Goal: Information Seeking & Learning: Find specific fact

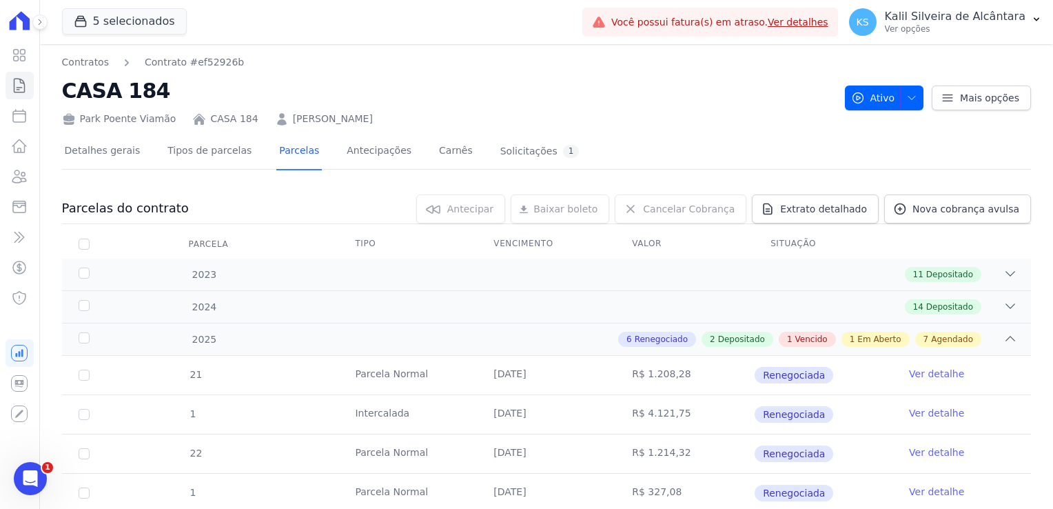
scroll to position [414, 0]
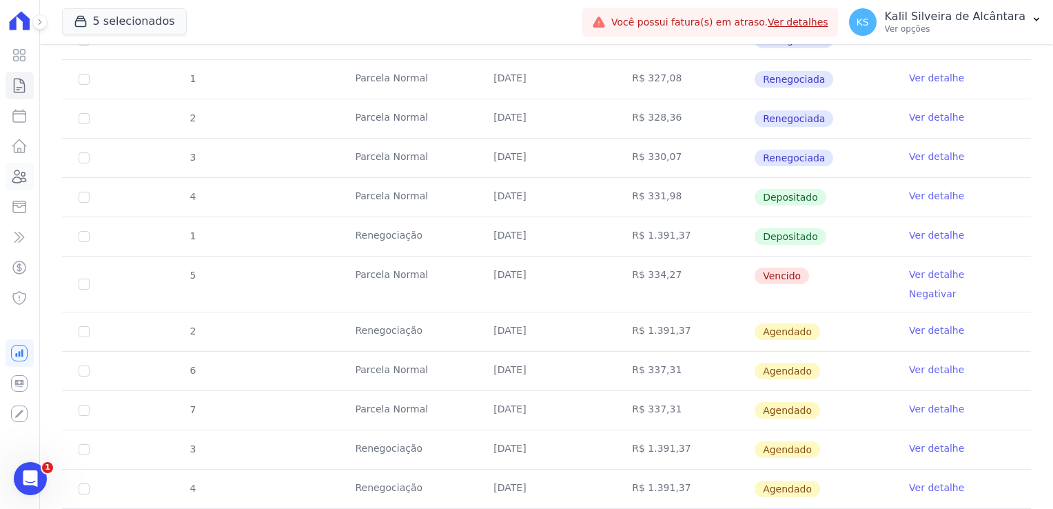
click at [28, 165] on link "Clientes" at bounding box center [20, 177] width 28 height 28
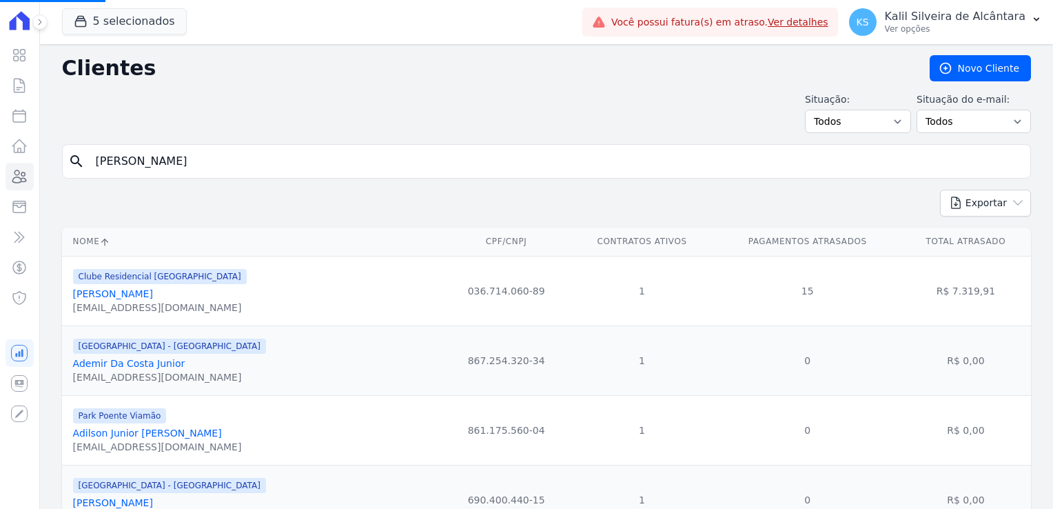
click at [169, 162] on input "[PERSON_NAME]" at bounding box center [556, 161] width 937 height 28
click at [146, 159] on input "search" at bounding box center [556, 161] width 937 height 28
type input "[DEMOGRAPHIC_DATA]"
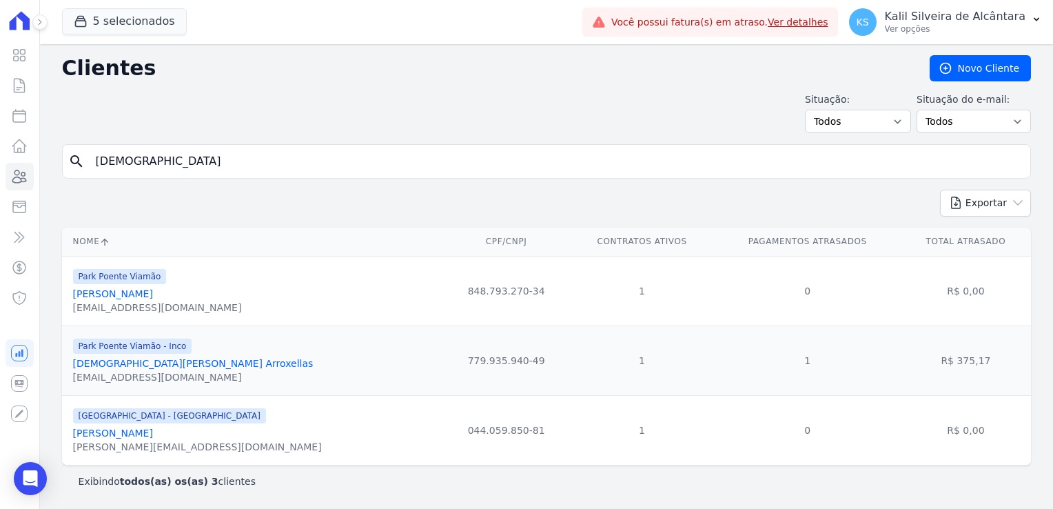
click at [154, 159] on input "[DEMOGRAPHIC_DATA]" at bounding box center [556, 161] width 937 height 28
type input "christian jes"
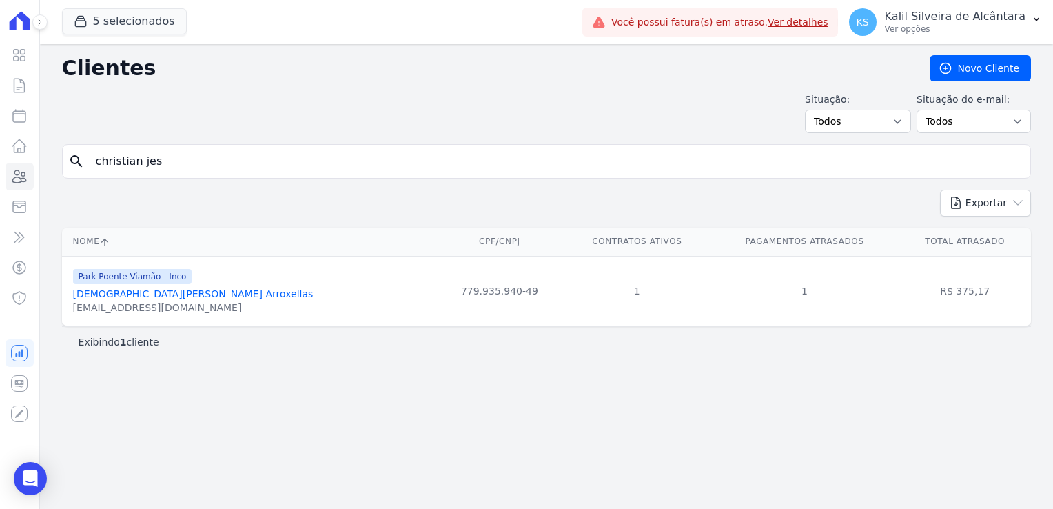
click at [154, 292] on link "[DEMOGRAPHIC_DATA][PERSON_NAME] Arroxellas" at bounding box center [193, 293] width 241 height 11
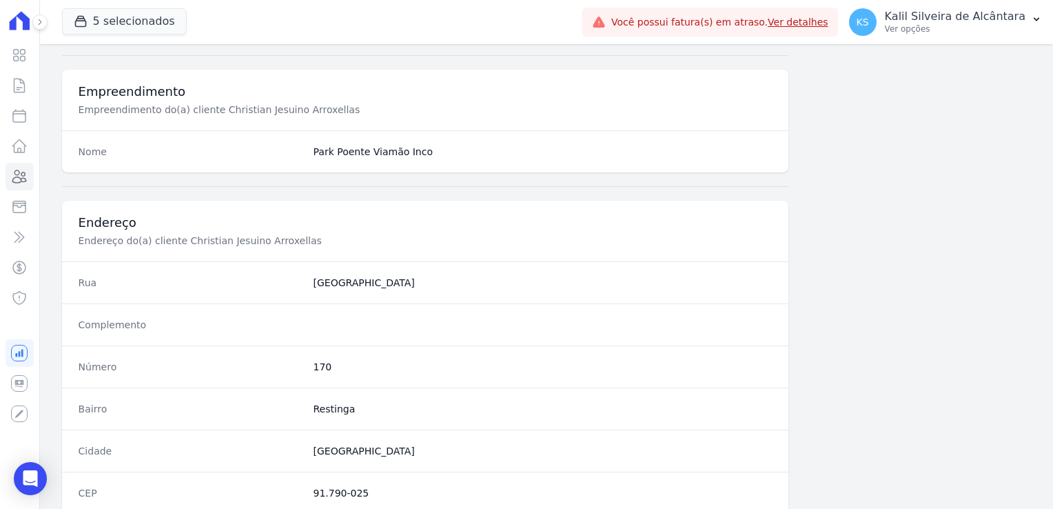
scroll to position [776, 0]
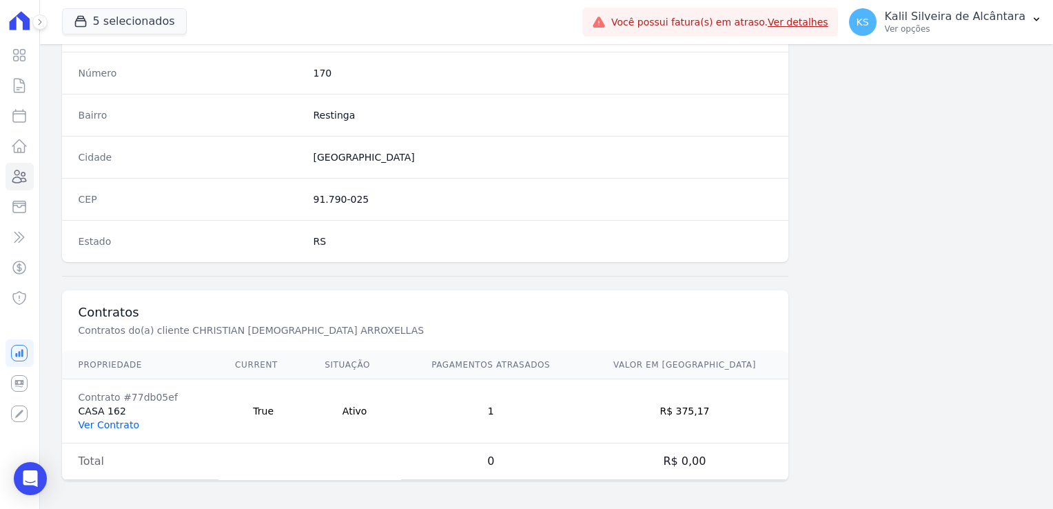
click at [100, 421] on link "Ver Contrato" at bounding box center [109, 424] width 61 height 11
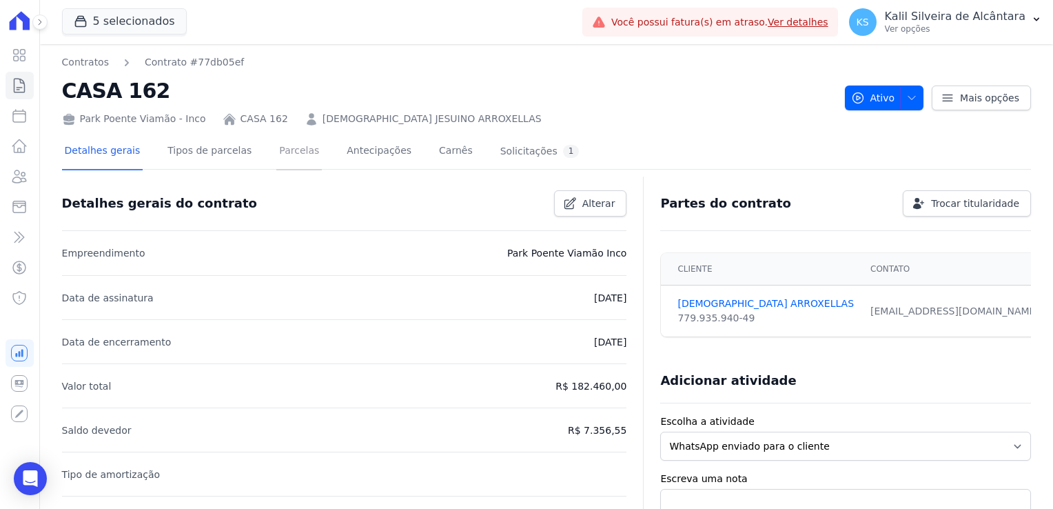
click at [276, 159] on link "Parcelas" at bounding box center [298, 152] width 45 height 37
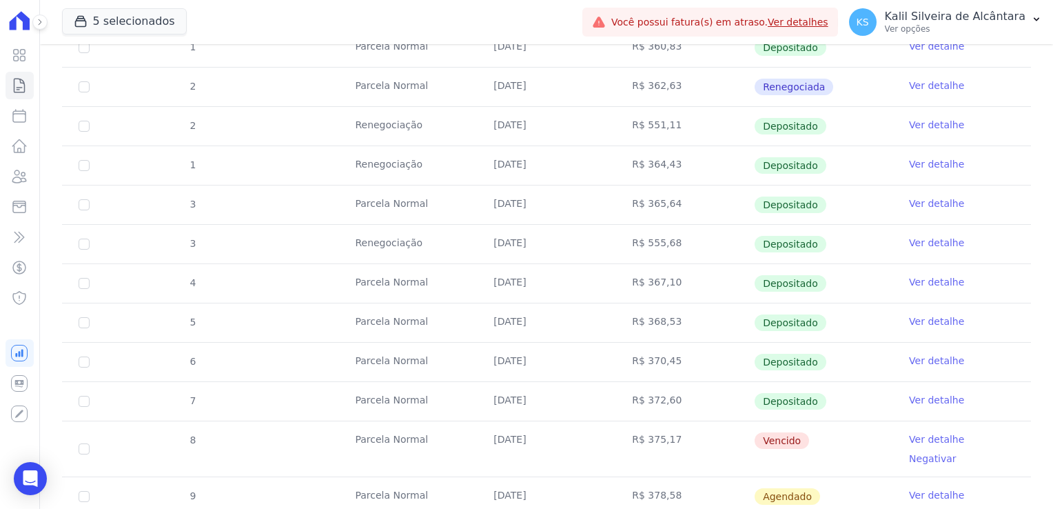
scroll to position [414, 0]
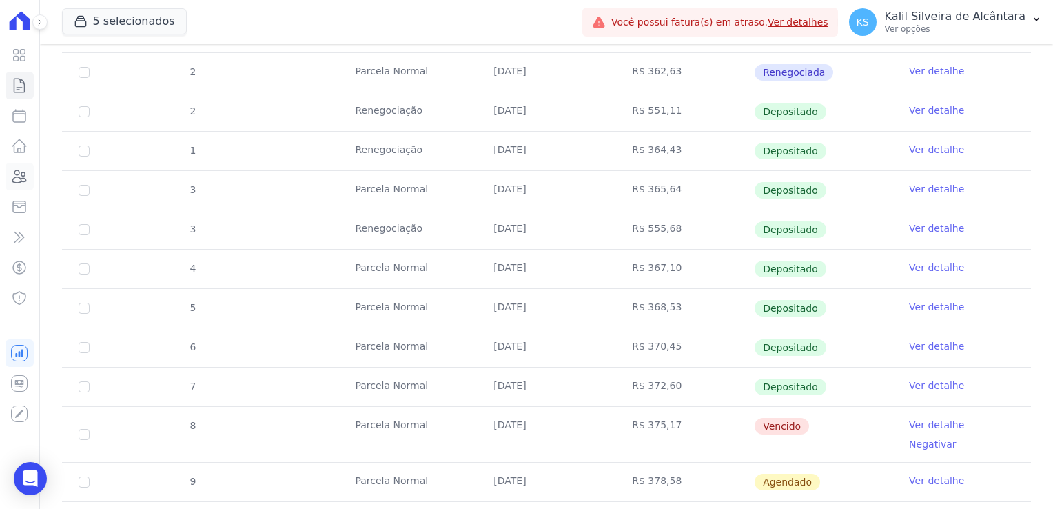
click at [26, 184] on icon at bounding box center [19, 176] width 17 height 17
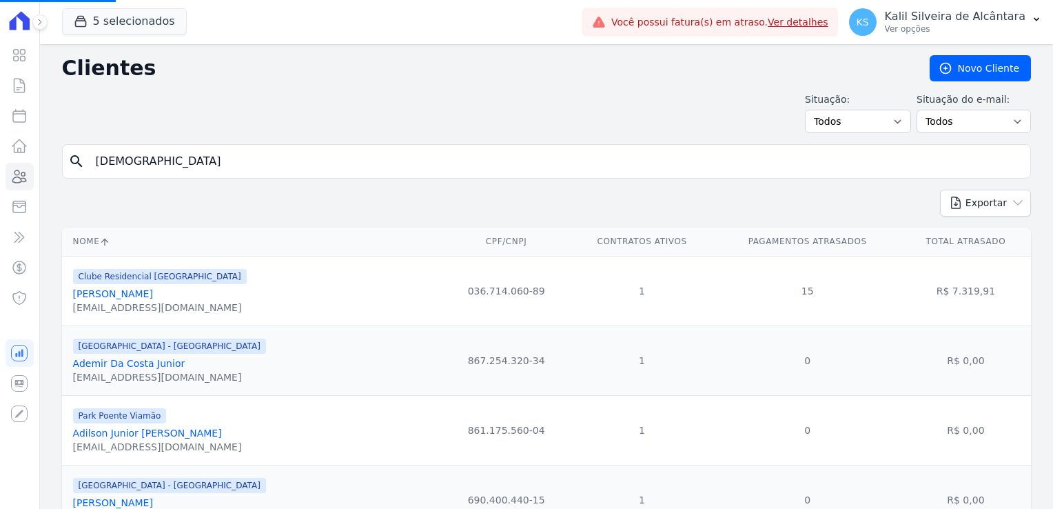
click at [171, 164] on input "[DEMOGRAPHIC_DATA]" at bounding box center [556, 161] width 937 height 28
type input "[DEMOGRAPHIC_DATA]"
click at [171, 164] on input "search" at bounding box center [556, 161] width 937 height 28
type input "[PERSON_NAME]"
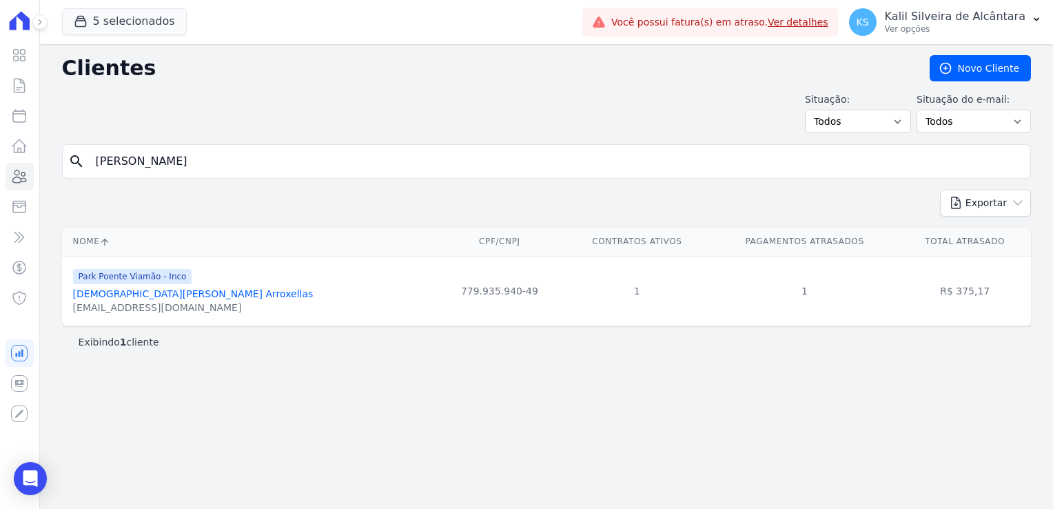
click at [161, 292] on link "[DEMOGRAPHIC_DATA][PERSON_NAME] Arroxellas" at bounding box center [193, 293] width 241 height 11
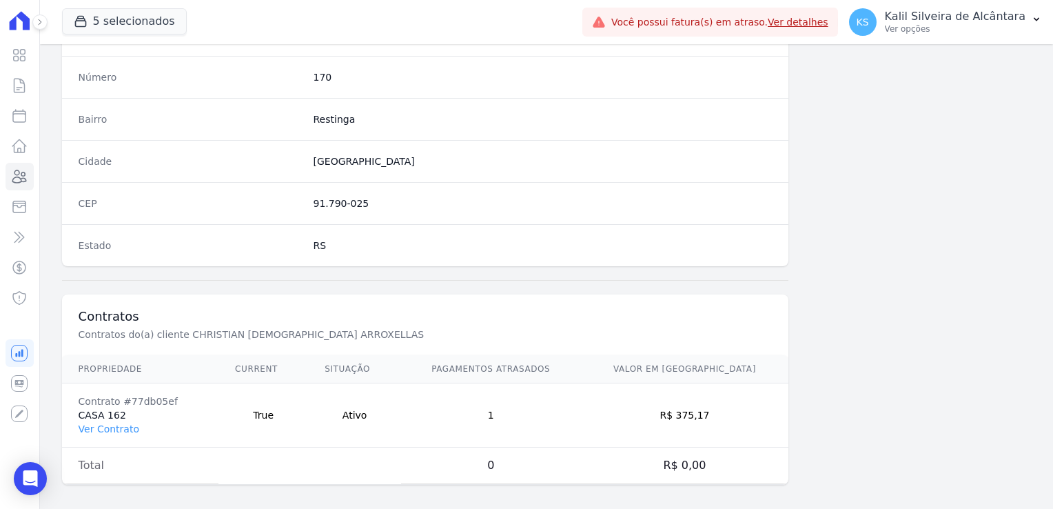
scroll to position [776, 0]
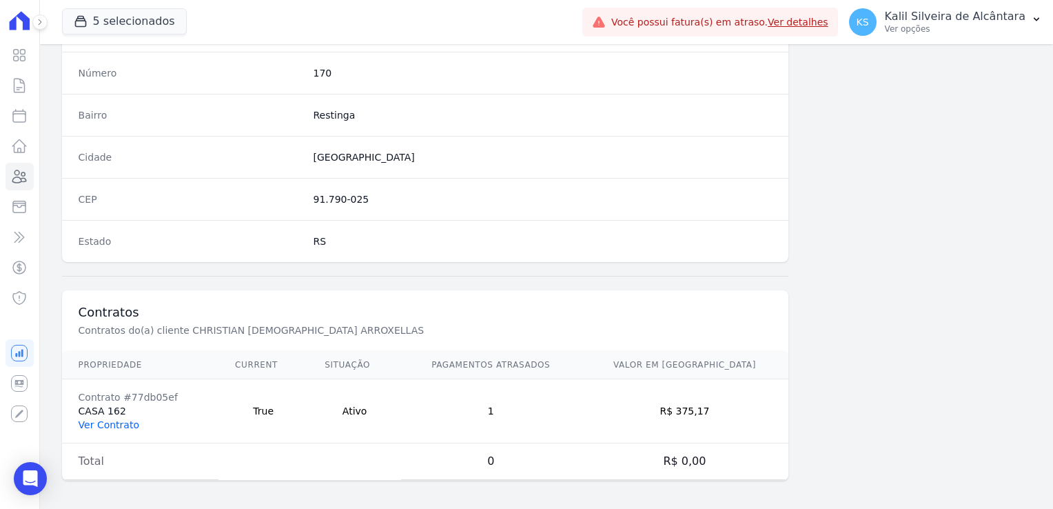
click at [112, 420] on link "Ver Contrato" at bounding box center [109, 424] width 61 height 11
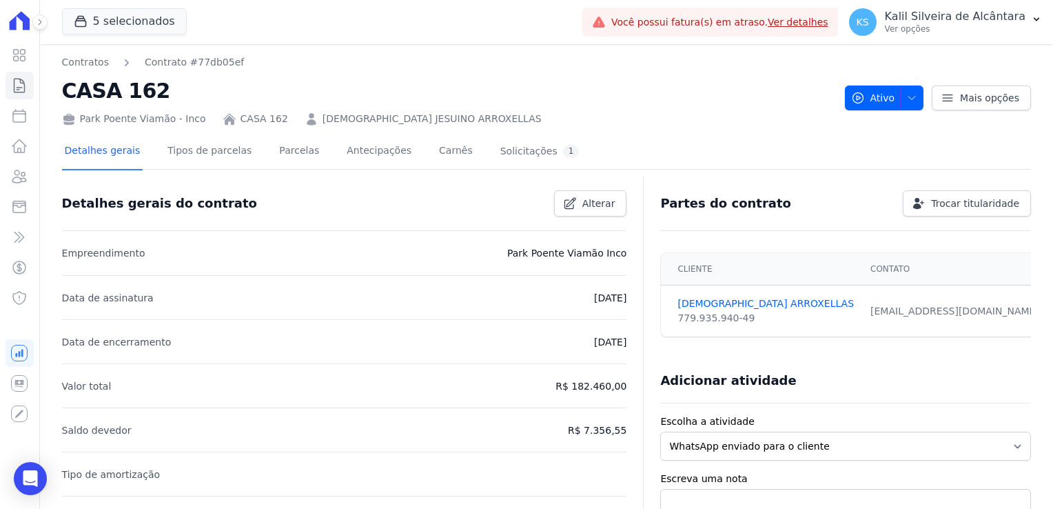
click at [407, 123] on link "[DEMOGRAPHIC_DATA] JESUINO ARROXELLAS" at bounding box center [432, 119] width 219 height 14
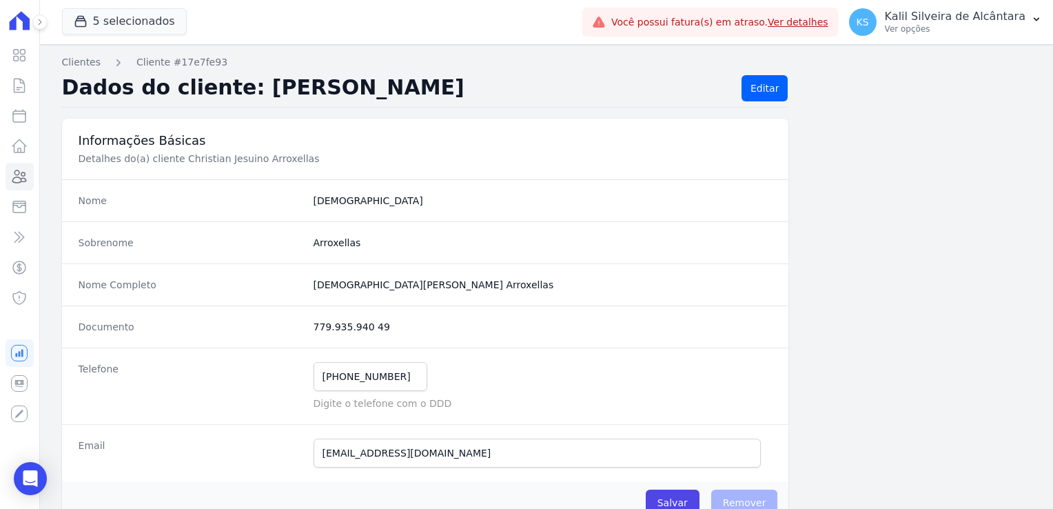
drag, startPoint x: 384, startPoint y: 324, endPoint x: 293, endPoint y: 325, distance: 91.0
click at [293, 325] on div "Documento 779.935.940 49" at bounding box center [425, 326] width 727 height 42
copy div "779.935.940 49"
click at [26, 181] on icon at bounding box center [20, 176] width 14 height 12
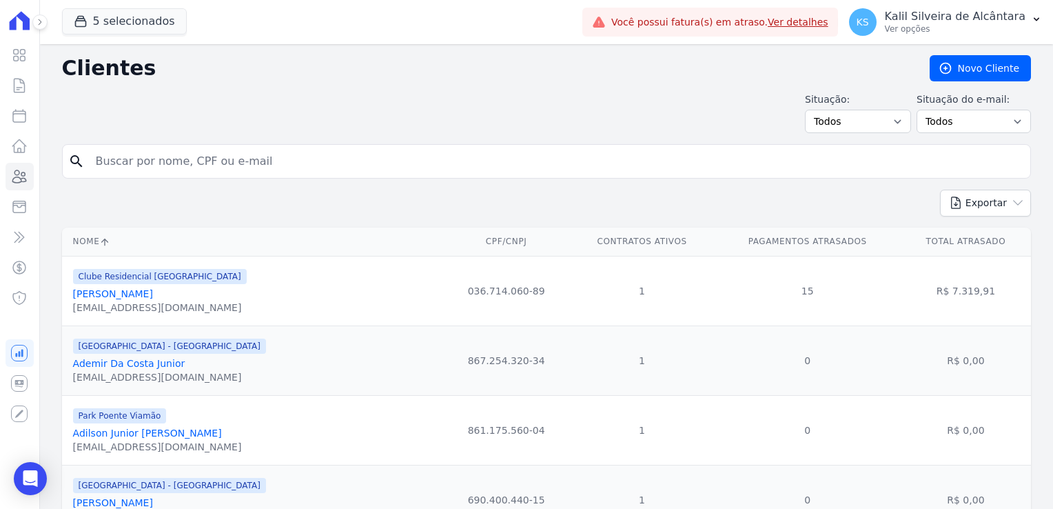
click at [190, 158] on input "search" at bounding box center [556, 161] width 937 height 28
type input "[PERSON_NAME]"
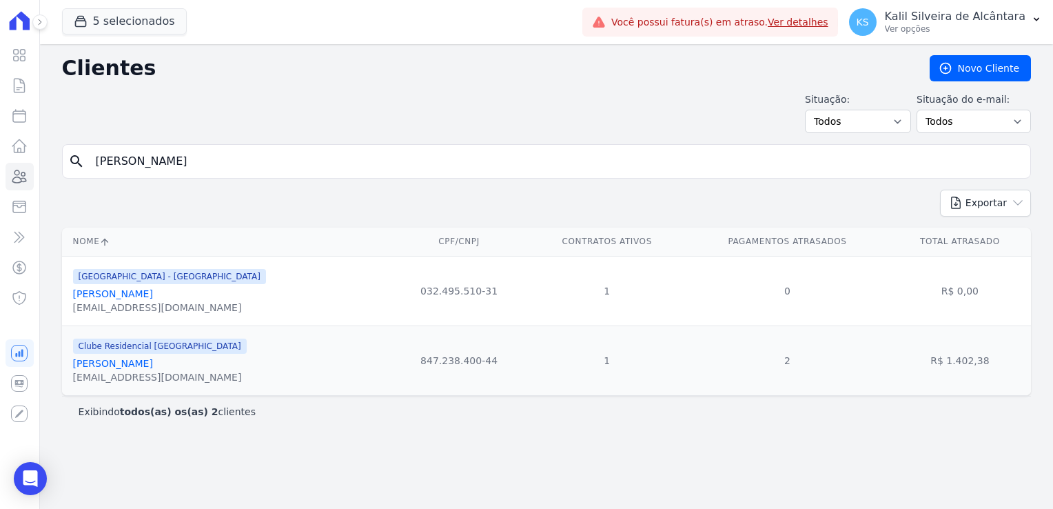
drag, startPoint x: 852, startPoint y: 283, endPoint x: 791, endPoint y: 294, distance: 62.3
click at [791, 294] on td "0" at bounding box center [787, 291] width 203 height 70
click at [128, 291] on link "[PERSON_NAME]" at bounding box center [113, 293] width 80 height 11
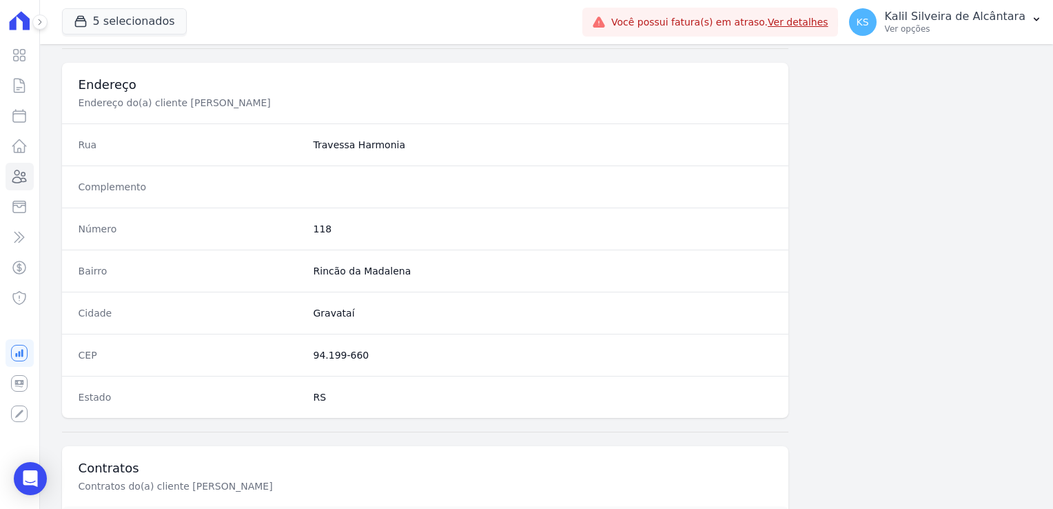
scroll to position [776, 0]
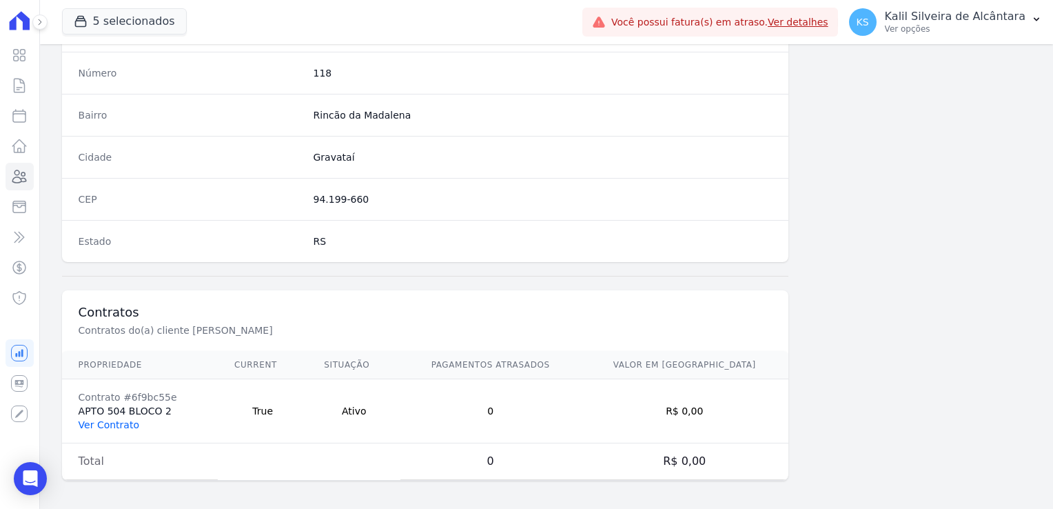
click at [116, 420] on link "Ver Contrato" at bounding box center [109, 424] width 61 height 11
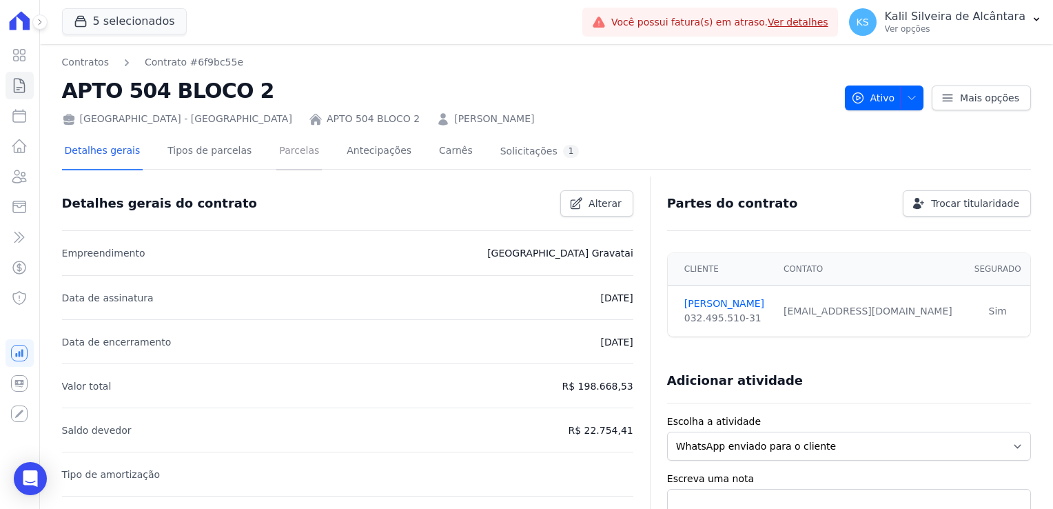
click at [287, 158] on link "Parcelas" at bounding box center [298, 152] width 45 height 37
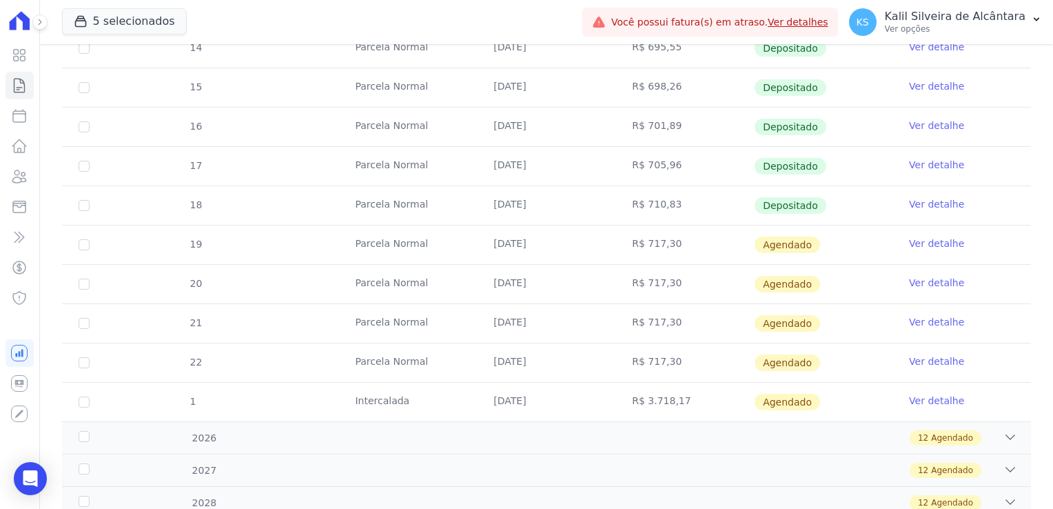
scroll to position [414, 0]
drag, startPoint x: 576, startPoint y: 211, endPoint x: 770, endPoint y: 197, distance: 194.2
click at [770, 197] on tr "18 [GEOGRAPHIC_DATA] [DATE] R$ 710,83 Depositado Ver detalhe" at bounding box center [546, 203] width 969 height 39
click at [604, 224] on td "[DATE]" at bounding box center [546, 243] width 139 height 39
click at [20, 187] on link "Clientes" at bounding box center [20, 177] width 28 height 28
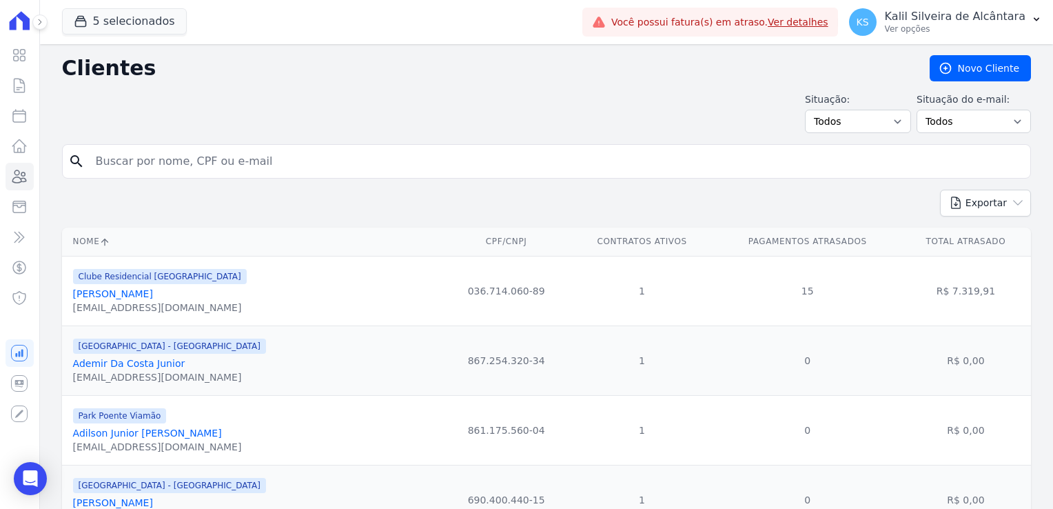
click at [197, 169] on input "search" at bounding box center [556, 161] width 937 height 28
type input "01564646084"
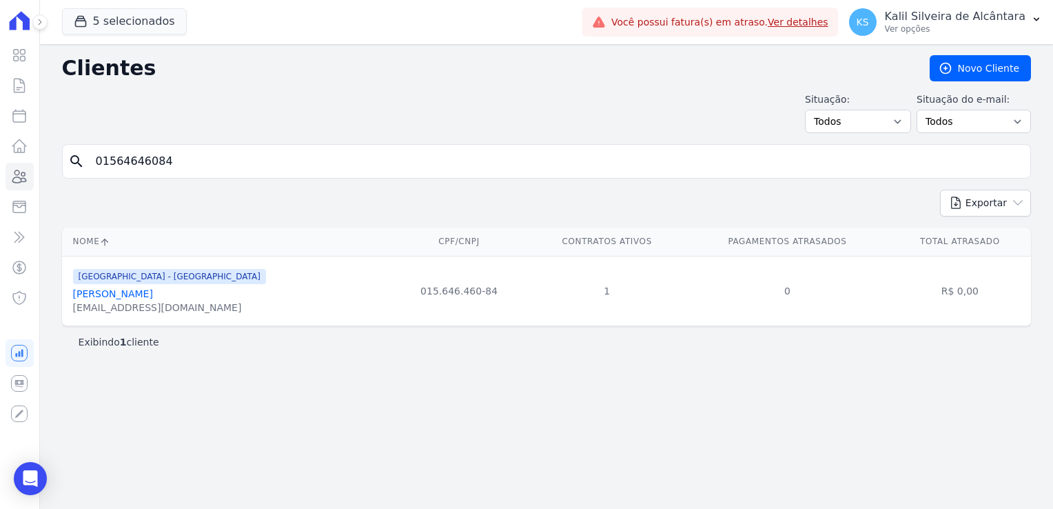
click at [136, 296] on link "[PERSON_NAME]" at bounding box center [113, 293] width 80 height 11
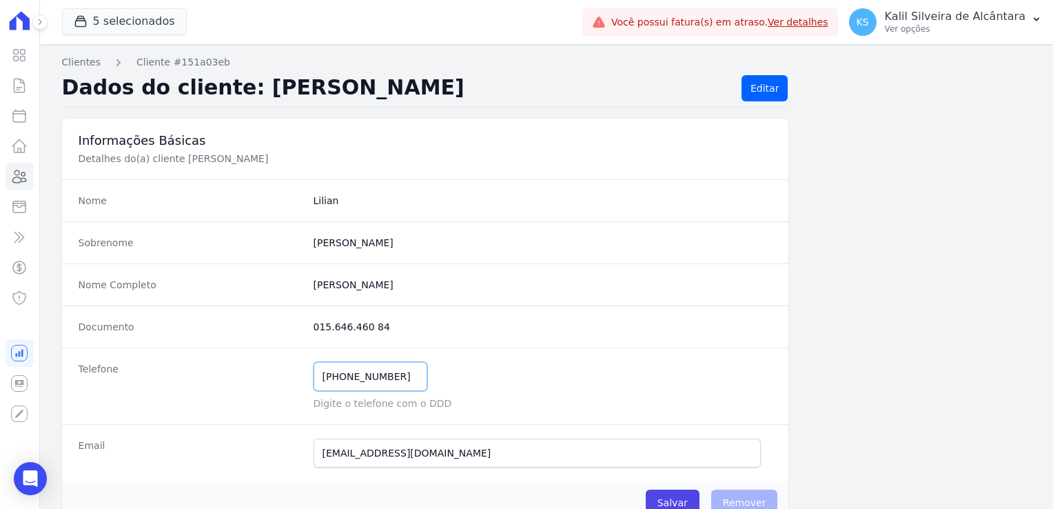
click at [340, 378] on input "[PHONE_NUMBER]" at bounding box center [371, 376] width 114 height 29
type input "[PHONE_NUMBER]"
click at [21, 179] on icon at bounding box center [20, 176] width 14 height 12
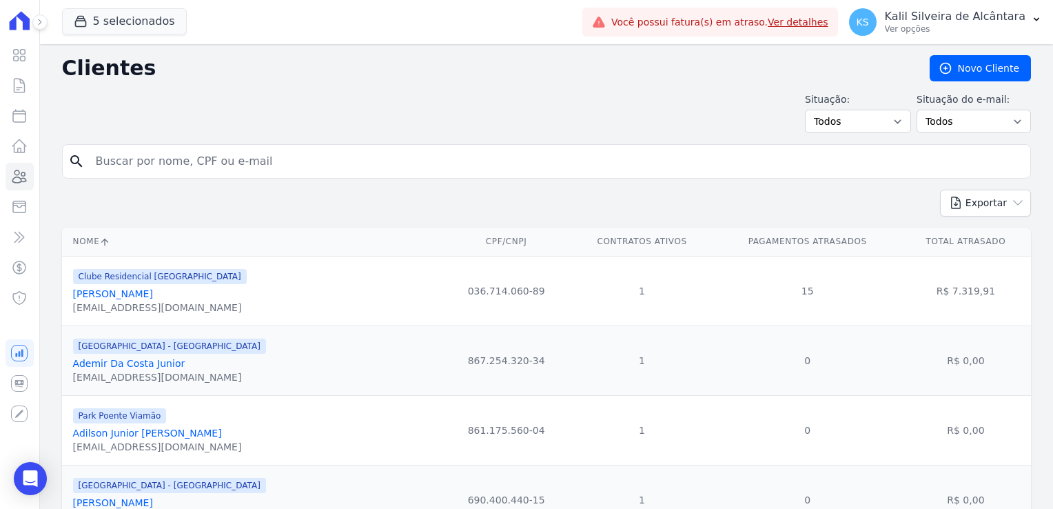
click at [132, 167] on input "search" at bounding box center [556, 161] width 937 height 28
type input "[PERSON_NAME] ca"
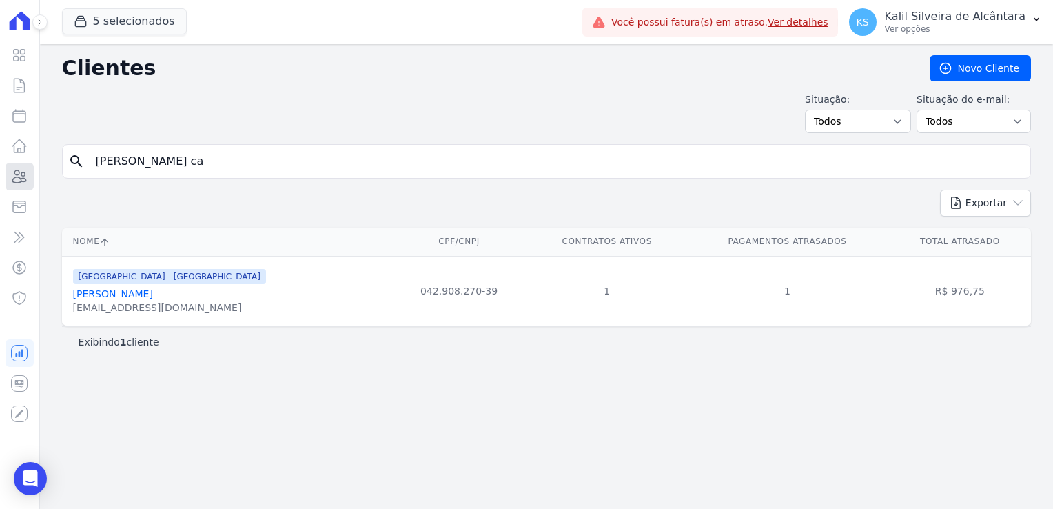
click at [19, 183] on icon at bounding box center [20, 176] width 14 height 12
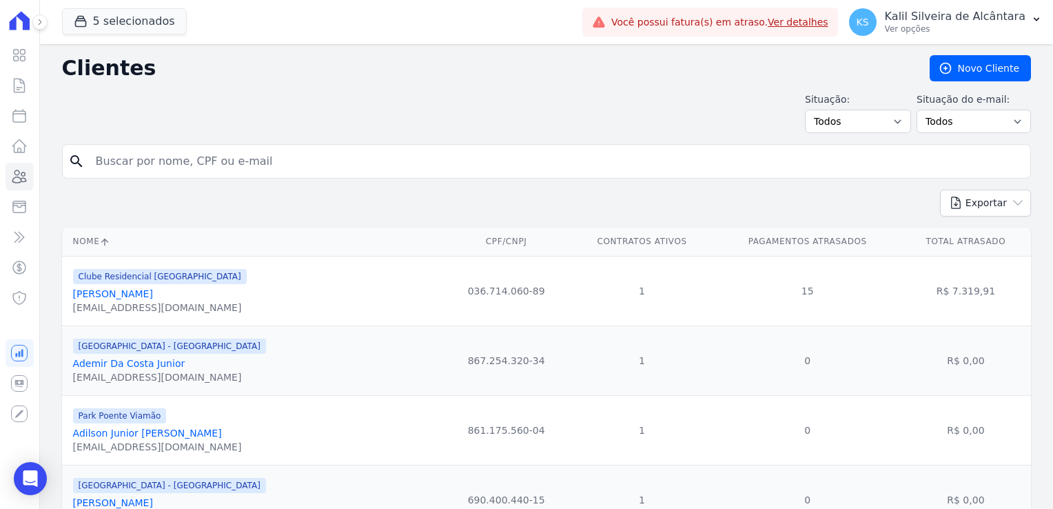
drag, startPoint x: 336, startPoint y: 175, endPoint x: 334, endPoint y: 160, distance: 15.4
click at [336, 175] on div "search" at bounding box center [546, 161] width 969 height 34
click at [334, 155] on input "search" at bounding box center [556, 161] width 937 height 28
type input "[PERSON_NAME]"
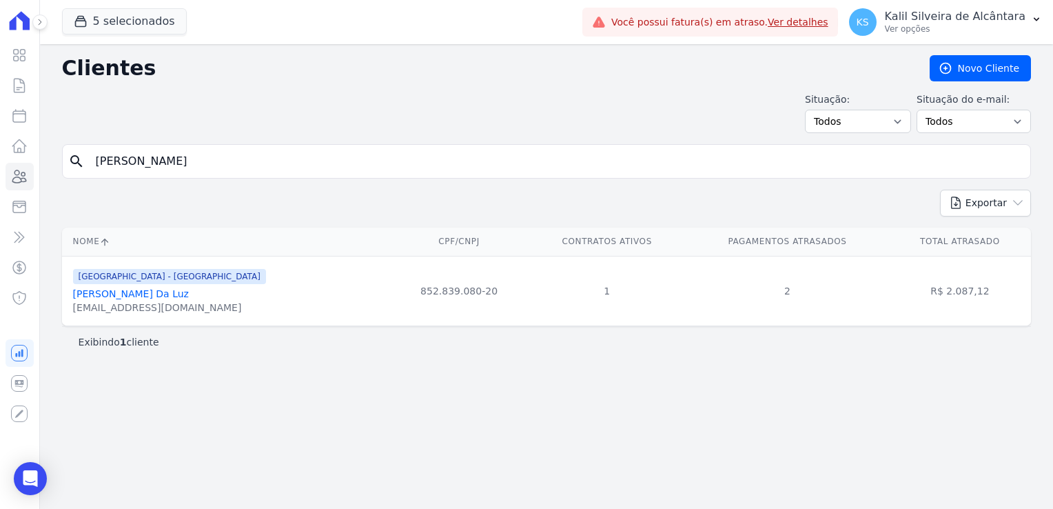
click at [170, 298] on link "[PERSON_NAME] Da Luz" at bounding box center [131, 293] width 116 height 11
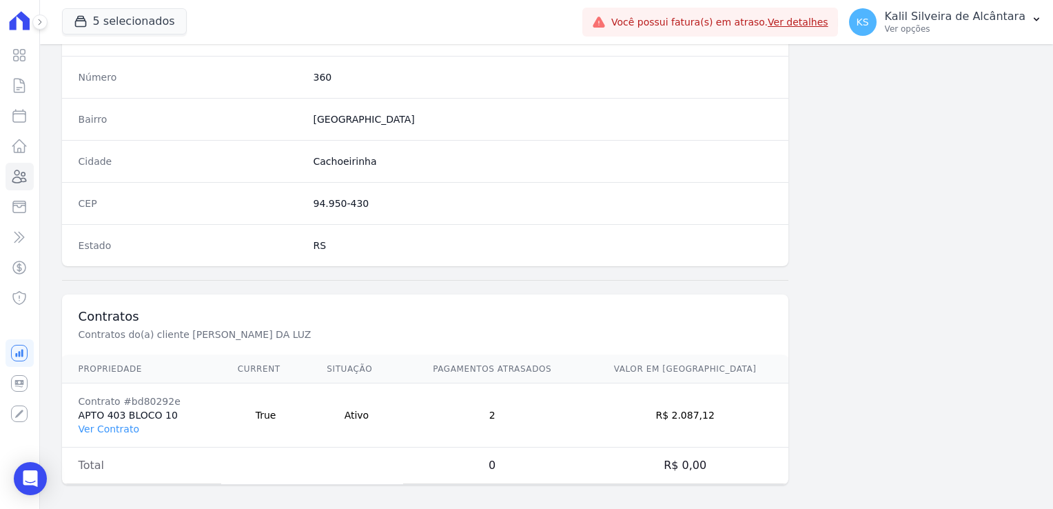
scroll to position [776, 0]
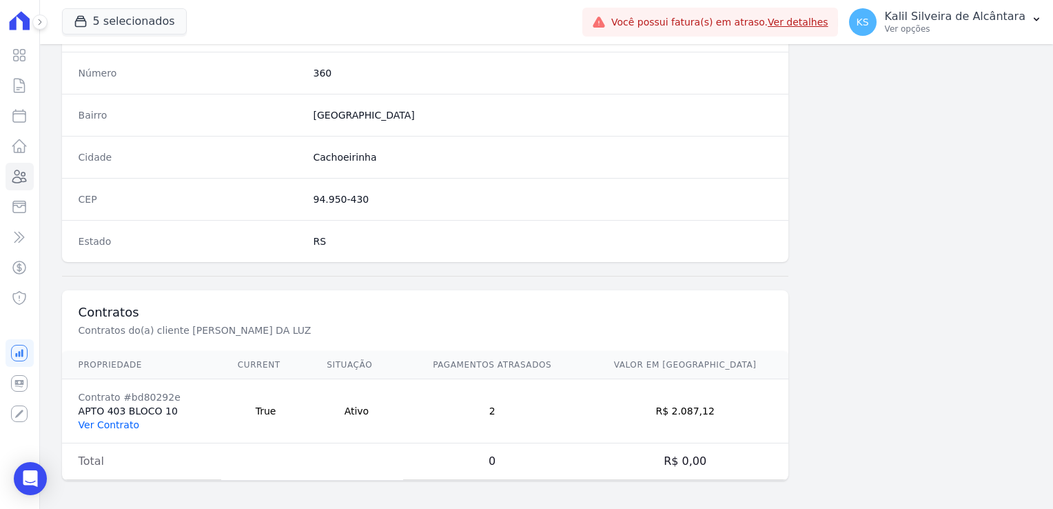
click at [121, 420] on link "Ver Contrato" at bounding box center [109, 424] width 61 height 11
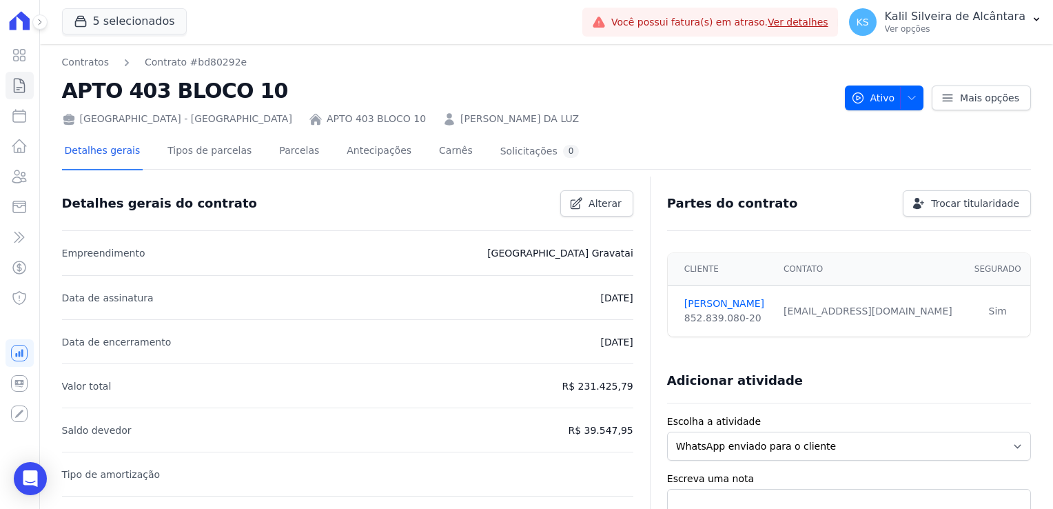
click at [252, 156] on div "Detalhes gerais Tipos de parcelas [GEOGRAPHIC_DATA] Antecipações Carnês Solicit…" at bounding box center [322, 152] width 520 height 37
click at [276, 156] on link "Parcelas" at bounding box center [298, 152] width 45 height 37
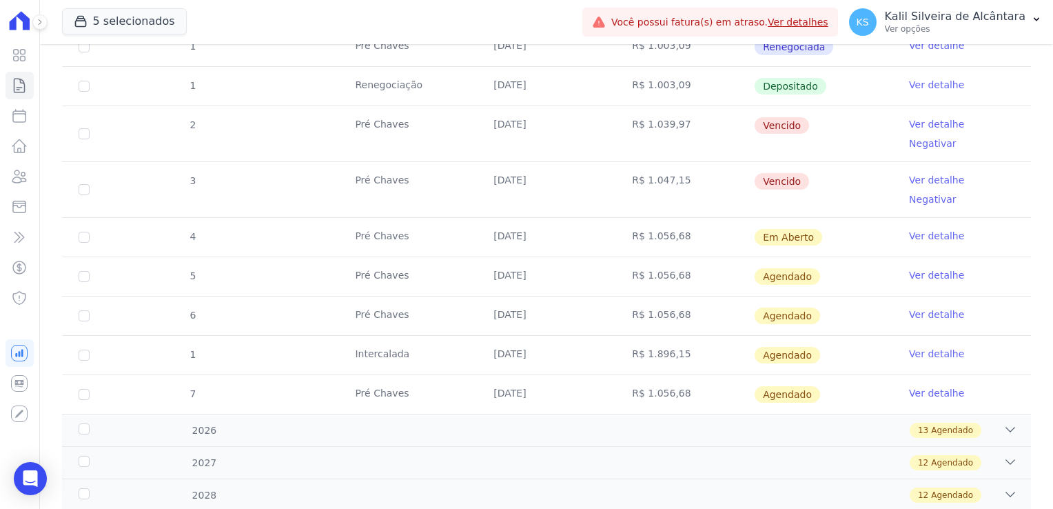
scroll to position [414, 0]
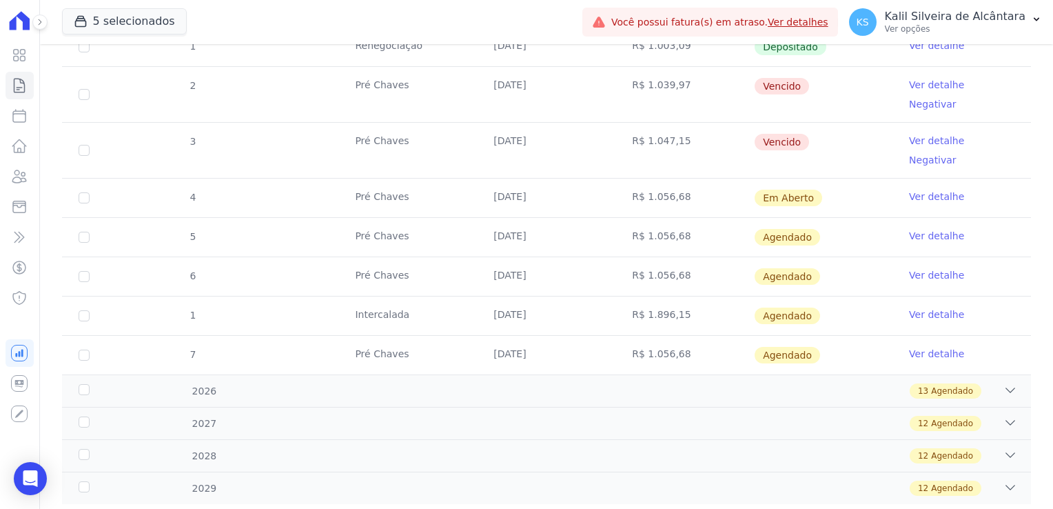
drag, startPoint x: 827, startPoint y: 176, endPoint x: 458, endPoint y: 80, distance: 381.8
click at [458, 80] on tbody "1 Pré Chaves [DATE] R$ 856,77 Depositado Ver detalhe 0 [DATE] R$ 490,76 Deposit…" at bounding box center [546, 142] width 969 height 465
click at [23, 173] on icon at bounding box center [19, 176] width 17 height 17
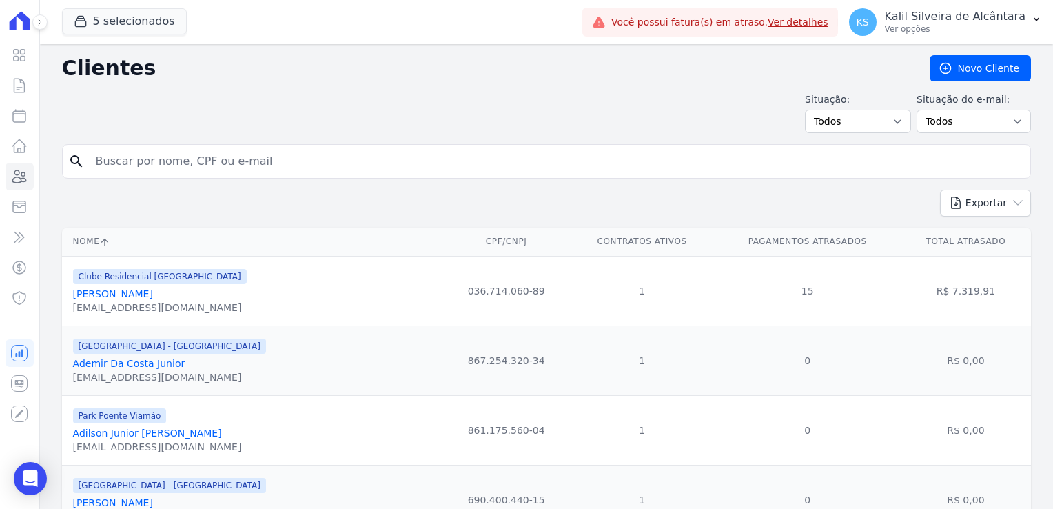
drag, startPoint x: 243, startPoint y: 161, endPoint x: 204, endPoint y: 160, distance: 39.3
click at [206, 160] on input "search" at bounding box center [556, 161] width 937 height 28
type input "[PERSON_NAME]"
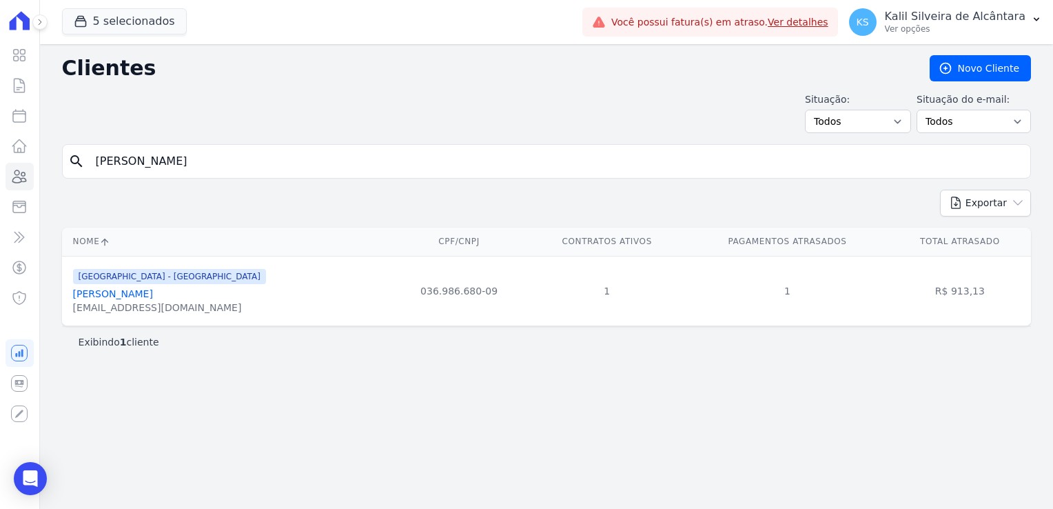
drag, startPoint x: 187, startPoint y: 163, endPoint x: 108, endPoint y: 170, distance: 80.2
click at [108, 170] on input "[PERSON_NAME]" at bounding box center [556, 161] width 937 height 28
type input "b"
type input "[PERSON_NAME]"
click at [0, 144] on html "Visão Geral Contratos [GEOGRAPHIC_DATA] Lotes Clientes Minha Carteira Transferê…" at bounding box center [526, 254] width 1053 height 509
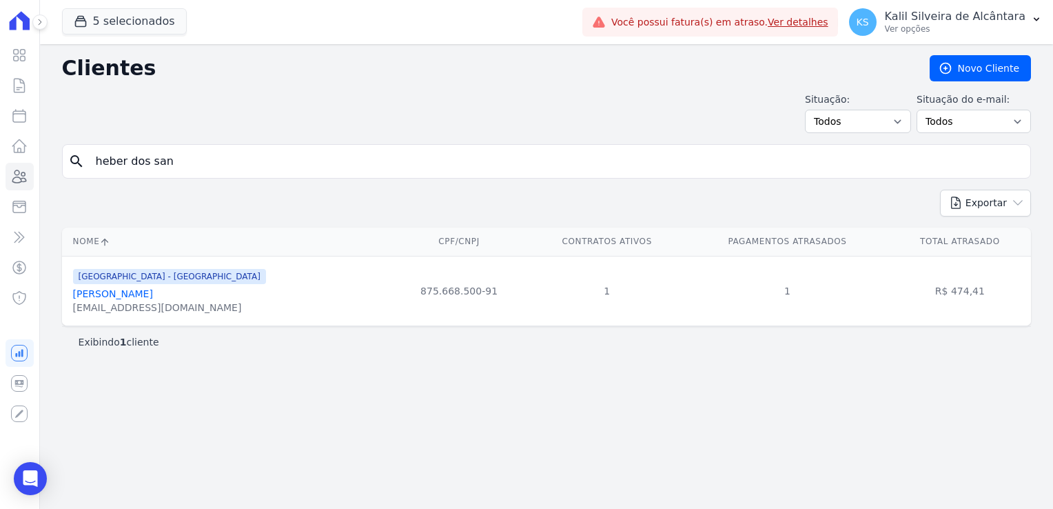
type input "heber dos san]"
click at [69, 170] on div "search [GEOGRAPHIC_DATA]" at bounding box center [546, 161] width 969 height 34
type input "[PERSON_NAME]"
drag, startPoint x: 179, startPoint y: 159, endPoint x: 22, endPoint y: 168, distance: 157.4
click at [22, 168] on div "Visão Geral Contratos [GEOGRAPHIC_DATA] Lotes Clientes Minha Carteira Transferê…" at bounding box center [526, 254] width 1053 height 509
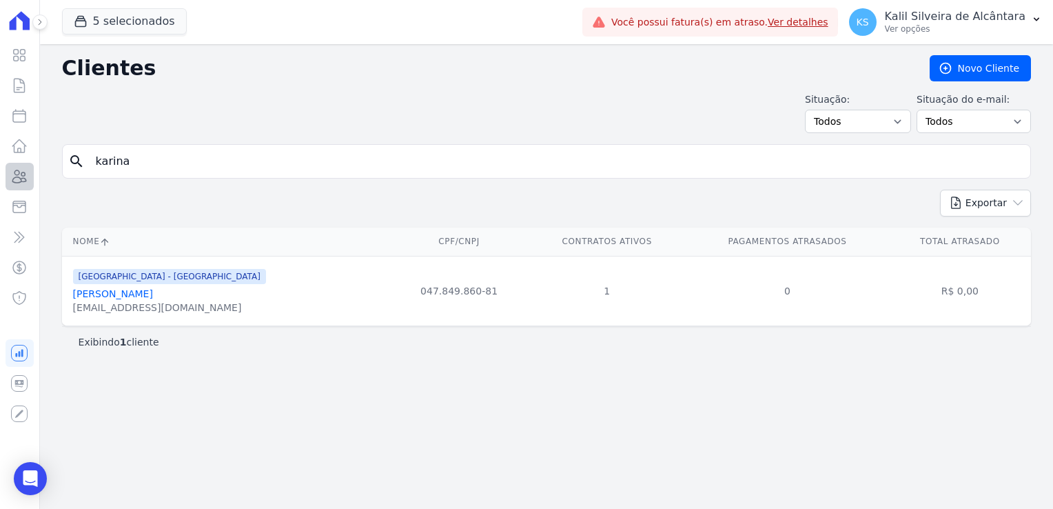
type input "karina"
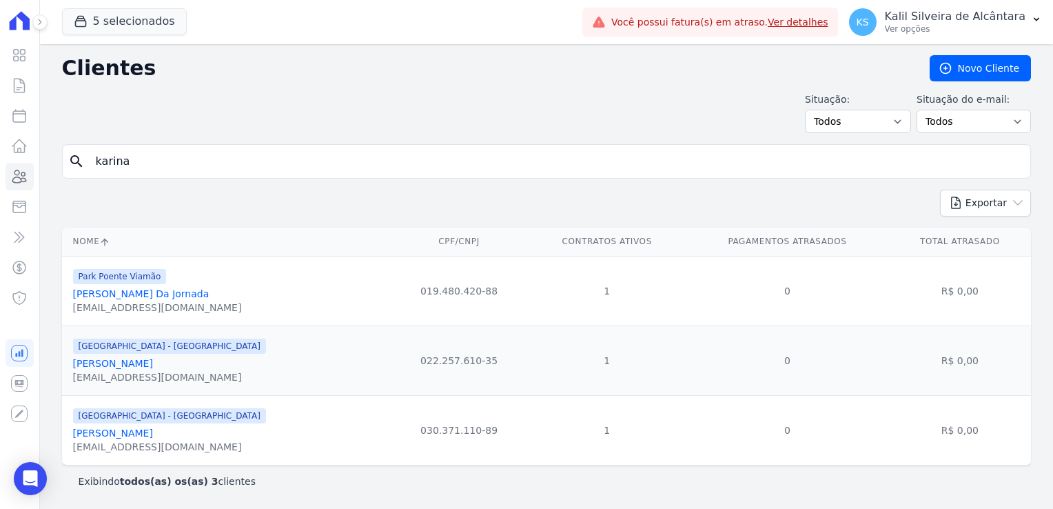
click at [408, 147] on input "karina" at bounding box center [556, 161] width 937 height 28
type input "[PERSON_NAME]"
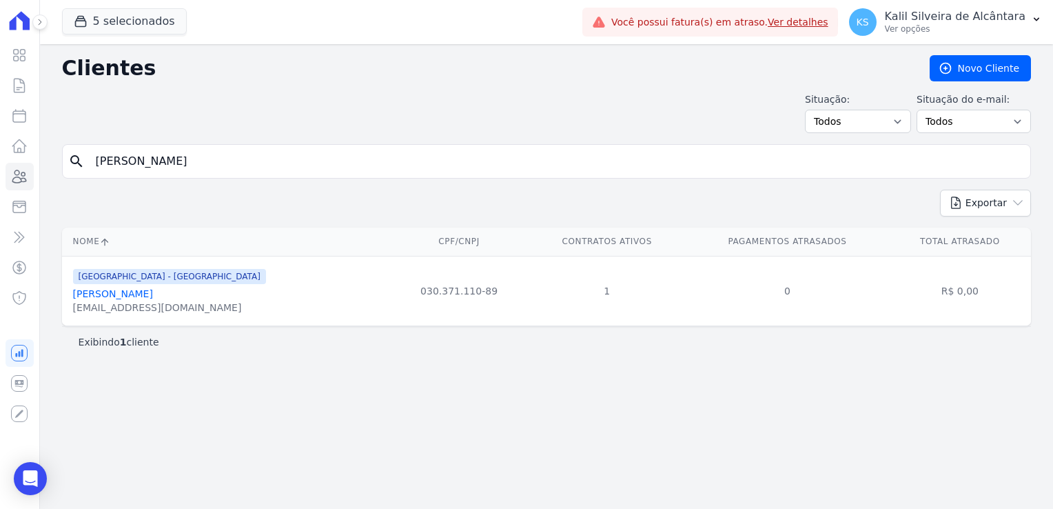
click at [156, 170] on input "[PERSON_NAME]" at bounding box center [556, 161] width 937 height 28
type input "k"
type input "estefane"
click at [28, 176] on icon at bounding box center [19, 176] width 17 height 17
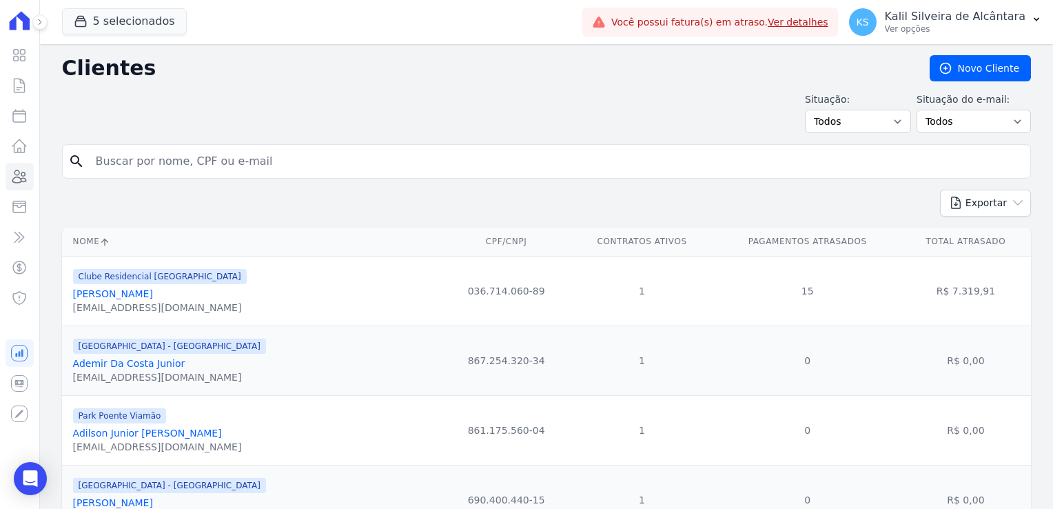
click at [194, 163] on input "search" at bounding box center [556, 161] width 937 height 28
type input "estefane insa"
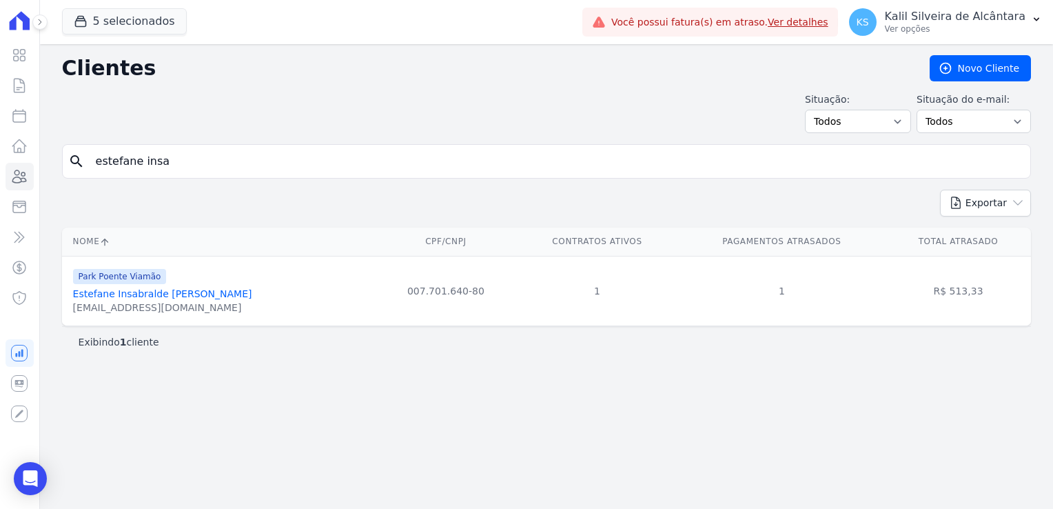
click at [0, 141] on html "Visão Geral Contratos [GEOGRAPHIC_DATA] Lotes Clientes Minha Carteira Transferê…" at bounding box center [526, 254] width 1053 height 509
type input "[PERSON_NAME]"
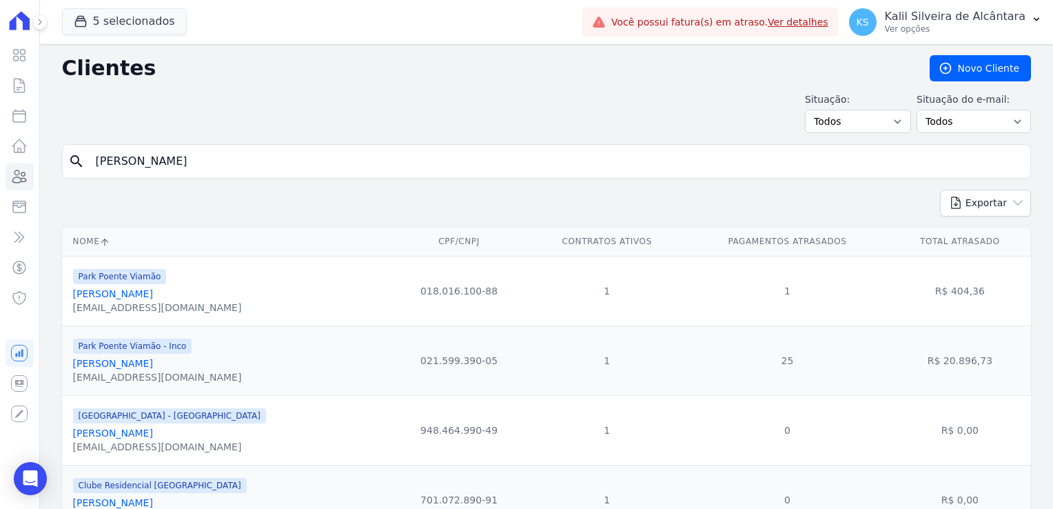
click at [226, 165] on input "[PERSON_NAME]" at bounding box center [556, 161] width 937 height 28
type input "[PERSON_NAME]"
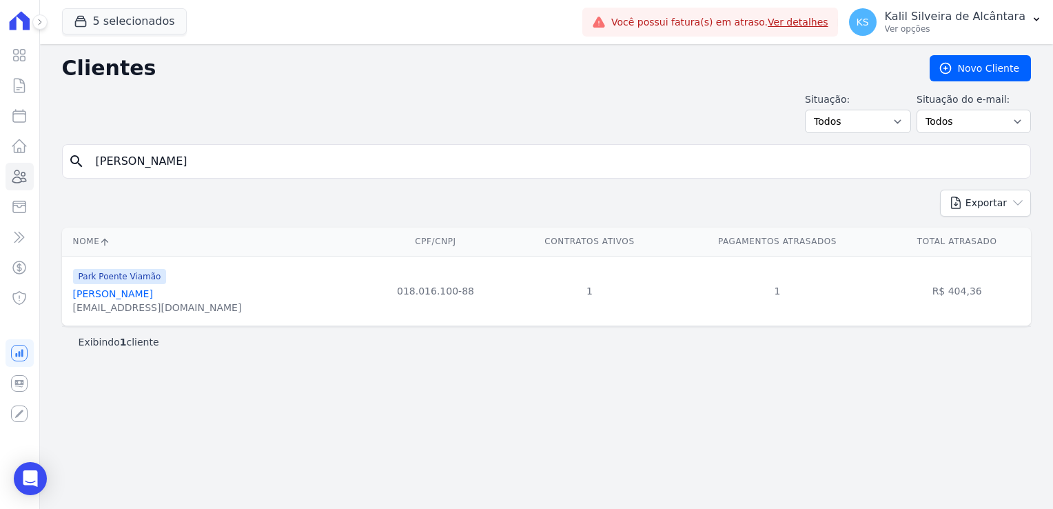
drag, startPoint x: 174, startPoint y: 166, endPoint x: -105, endPoint y: 165, distance: 278.5
click at [0, 165] on html "Visão Geral Contratos [GEOGRAPHIC_DATA] Lotes Clientes Minha Carteira Transferê…" at bounding box center [526, 254] width 1053 height 509
type input "[PERSON_NAME]"
drag, startPoint x: 186, startPoint y: 169, endPoint x: -19, endPoint y: 162, distance: 204.8
click at [0, 162] on html "Visão Geral Contratos [GEOGRAPHIC_DATA] Lotes Clientes Minha Carteira Transferê…" at bounding box center [526, 254] width 1053 height 509
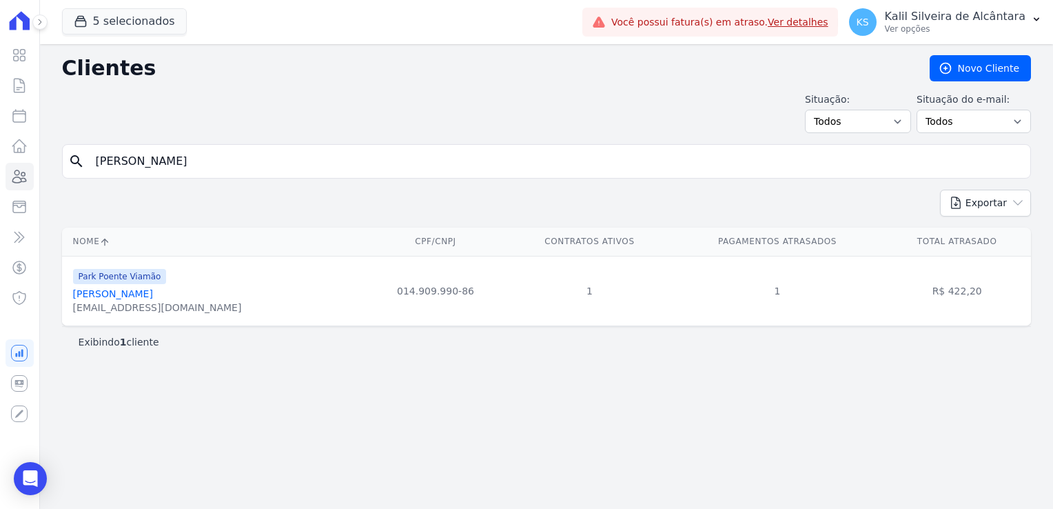
click at [245, 144] on div "search [PERSON_NAME]" at bounding box center [546, 161] width 969 height 34
drag, startPoint x: 245, startPoint y: 145, endPoint x: 3, endPoint y: 195, distance: 247.8
click at [45, 189] on div "Clientes [GEOGRAPHIC_DATA] Situação: Todos Adimplentes Inadimplentes Situação d…" at bounding box center [546, 276] width 1013 height 465
type input "[PERSON_NAME]"
drag, startPoint x: 313, startPoint y: 153, endPoint x: -30, endPoint y: 185, distance: 344.0
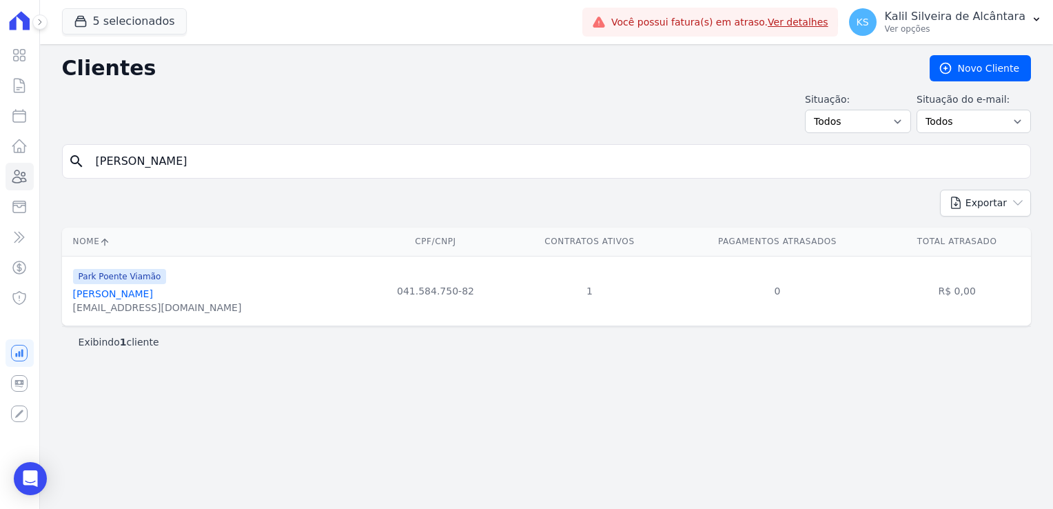
click at [0, 185] on html "Visão Geral Contratos [GEOGRAPHIC_DATA] Lotes Clientes Minha Carteira Transferê…" at bounding box center [526, 254] width 1053 height 509
type input "[PERSON_NAME]"
click at [21, 164] on link "Clientes" at bounding box center [20, 177] width 28 height 28
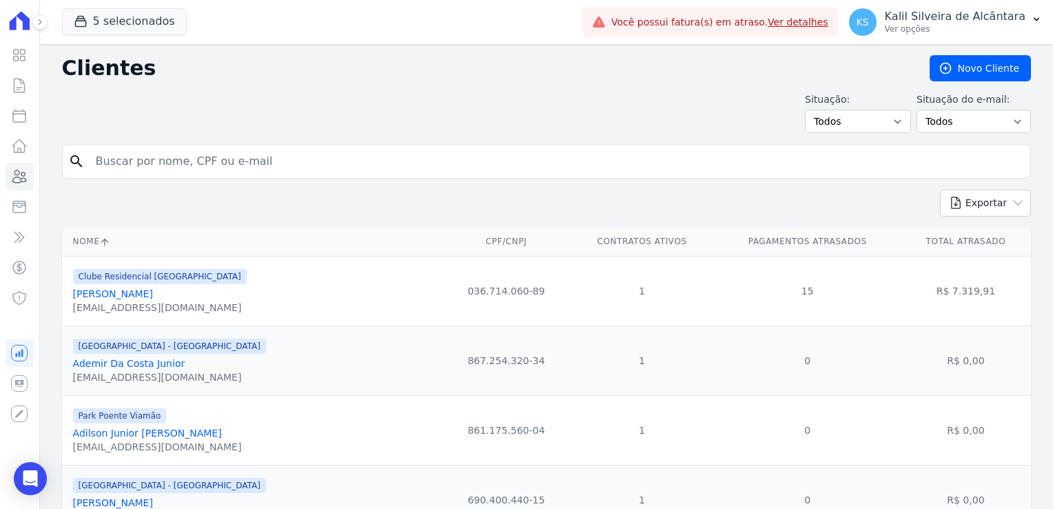
click at [137, 174] on input "search" at bounding box center [556, 161] width 937 height 28
type input "débora"
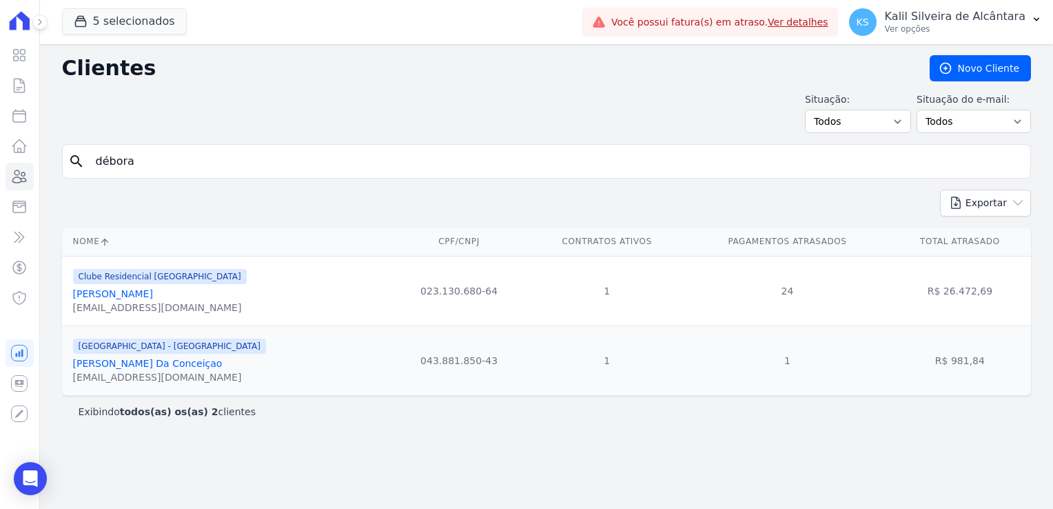
drag, startPoint x: 160, startPoint y: 170, endPoint x: 62, endPoint y: 171, distance: 97.9
click at [64, 171] on div "search débora" at bounding box center [546, 161] width 969 height 34
type input "t"
type input "ritiele de am"
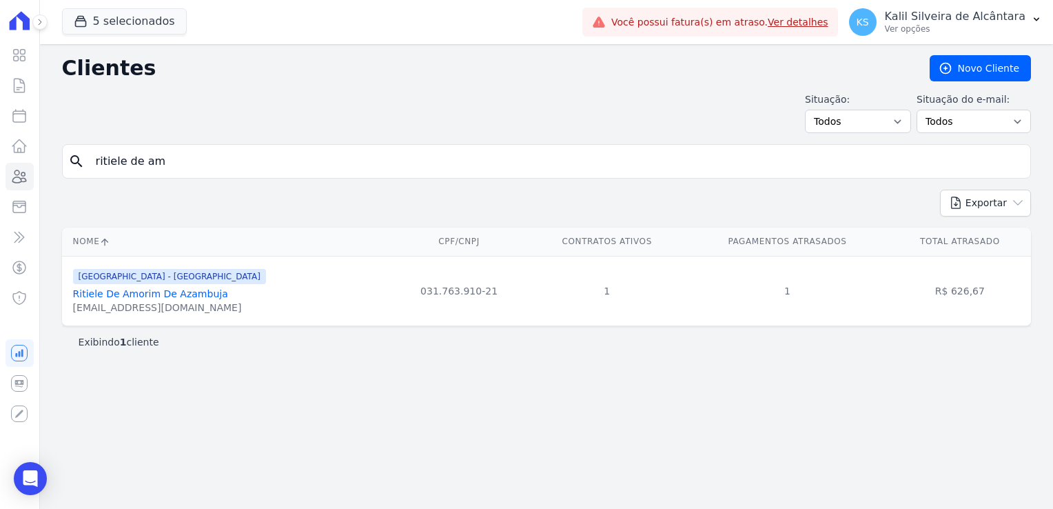
drag, startPoint x: 174, startPoint y: 170, endPoint x: -8, endPoint y: 175, distance: 182.0
click at [0, 175] on html "Visão Geral Contratos [GEOGRAPHIC_DATA] Lotes Clientes Minha Carteira Transferê…" at bounding box center [526, 254] width 1053 height 509
click at [198, 156] on input "ritiele de am" at bounding box center [556, 161] width 937 height 28
drag, startPoint x: 61, startPoint y: 175, endPoint x: -28, endPoint y: 156, distance: 90.3
click at [0, 156] on html "Visão Geral Contratos [GEOGRAPHIC_DATA] Lotes Clientes Minha Carteira Transferê…" at bounding box center [526, 254] width 1053 height 509
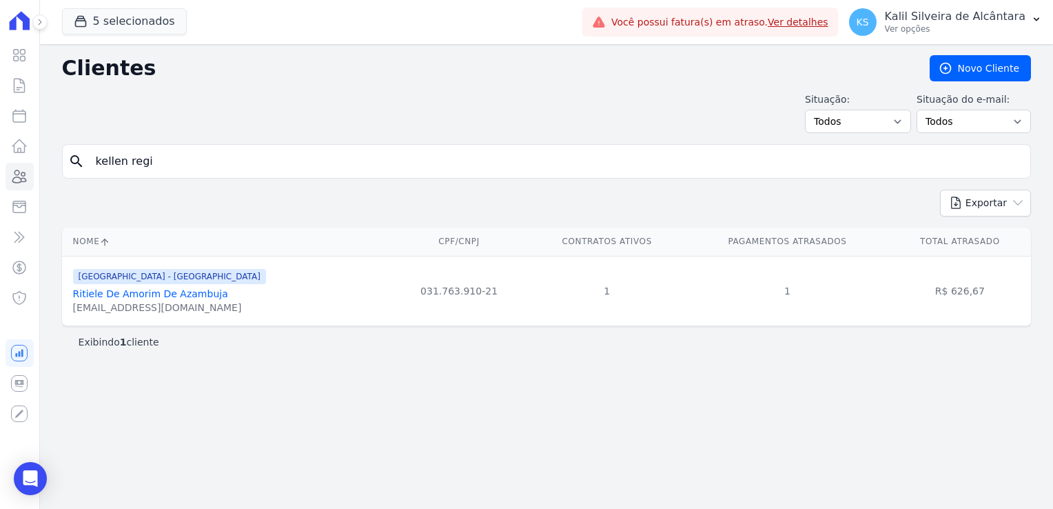
type input "kellen regi"
click at [153, 296] on link "[PERSON_NAME]" at bounding box center [113, 293] width 80 height 11
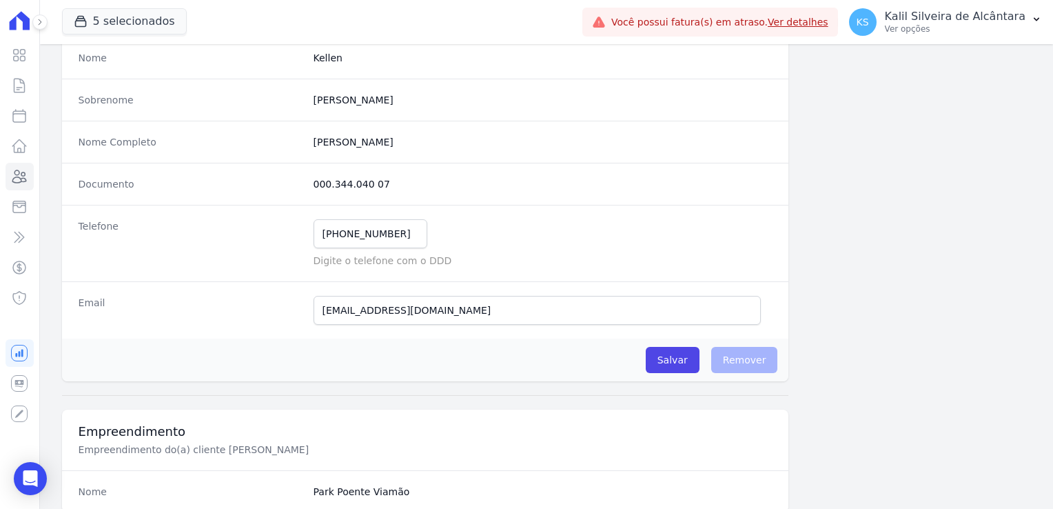
scroll to position [138, 0]
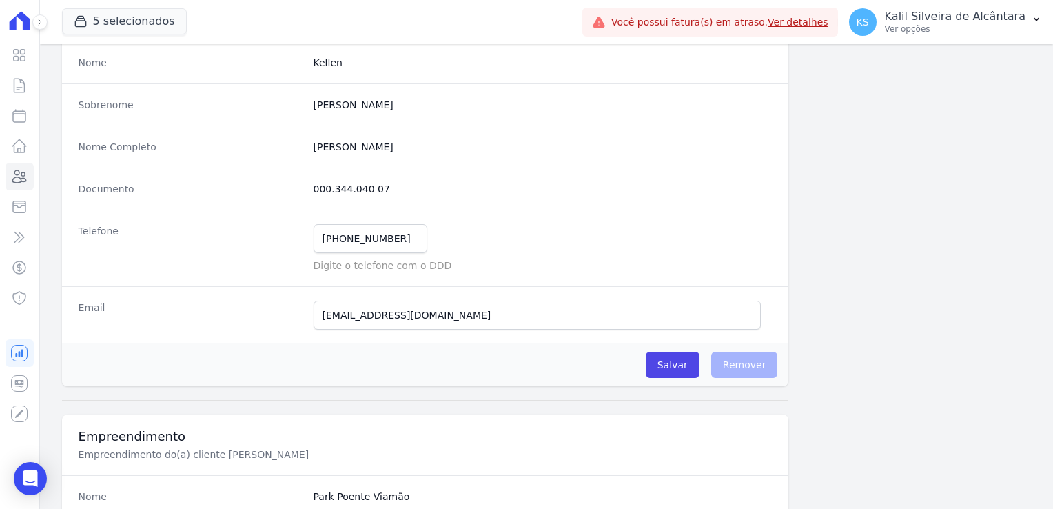
drag, startPoint x: 320, startPoint y: 183, endPoint x: 288, endPoint y: 183, distance: 31.7
click at [288, 183] on div "Documento 000.344.040 07" at bounding box center [425, 188] width 727 height 42
